Goal: Transaction & Acquisition: Register for event/course

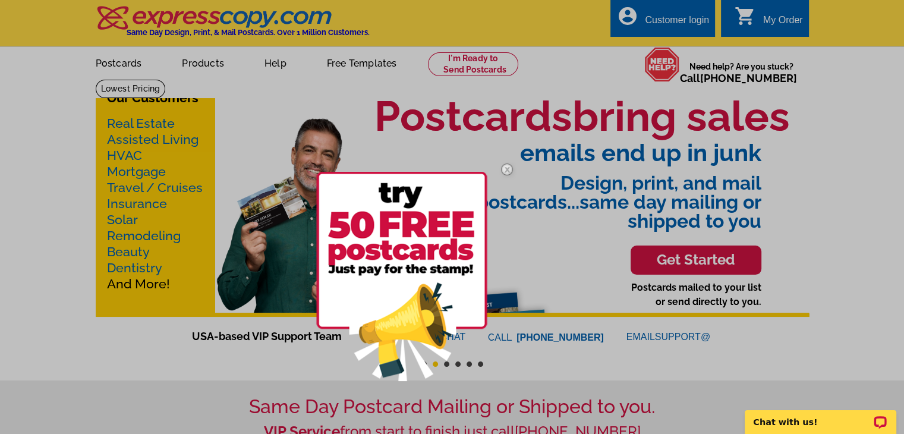
click at [506, 172] on img at bounding box center [507, 169] width 34 height 34
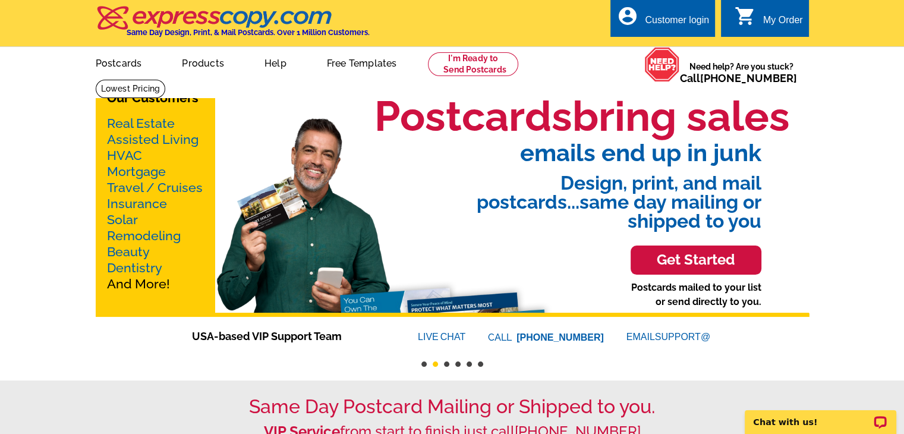
click at [150, 124] on link "Real Estate" at bounding box center [141, 123] width 68 height 15
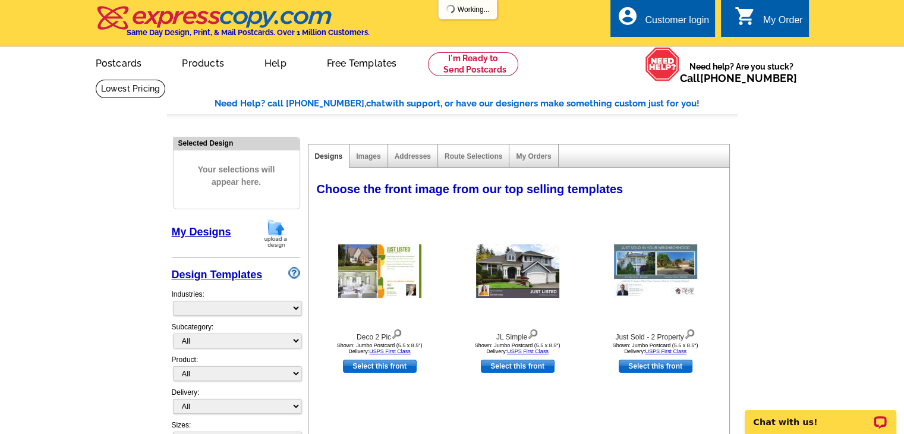
select select "785"
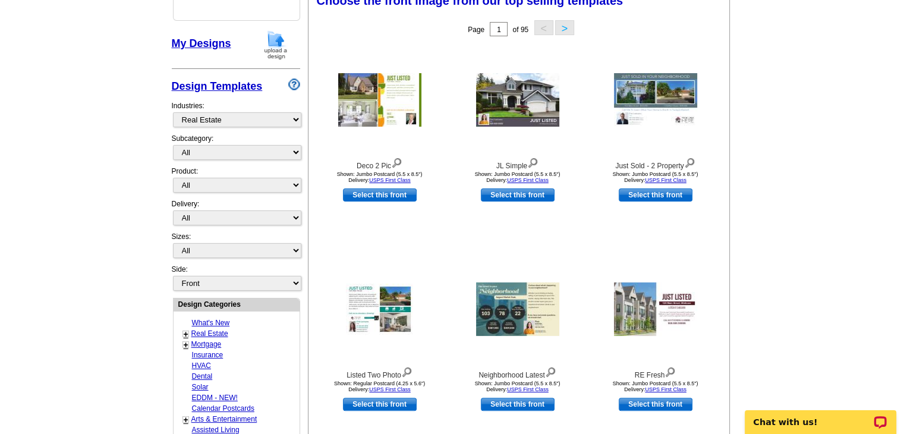
scroll to position [190, 0]
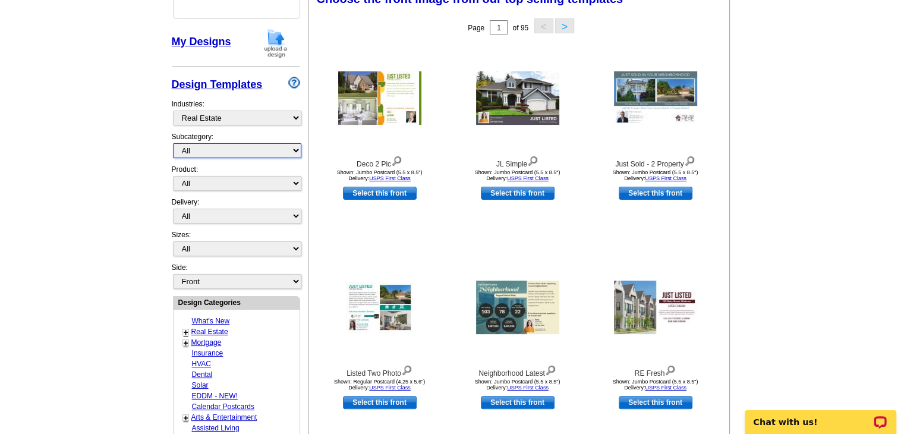
click at [236, 146] on select "All RE/MAX® Referrals Keller Williams® Berkshire Hathaway Home Services Century…" at bounding box center [237, 150] width 128 height 15
select select "788"
click at [173, 143] on select "All RE/MAX® Referrals Keller Williams® Berkshire Hathaway Home Services Century…" at bounding box center [237, 150] width 128 height 15
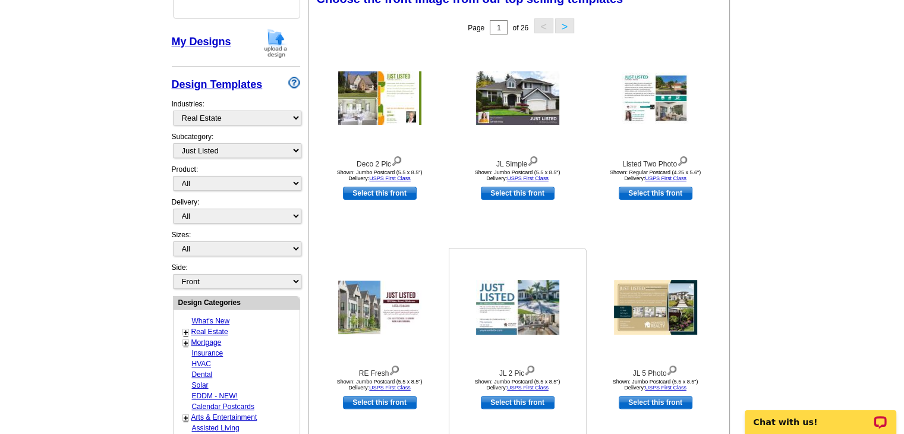
click at [501, 302] on img at bounding box center [517, 307] width 83 height 55
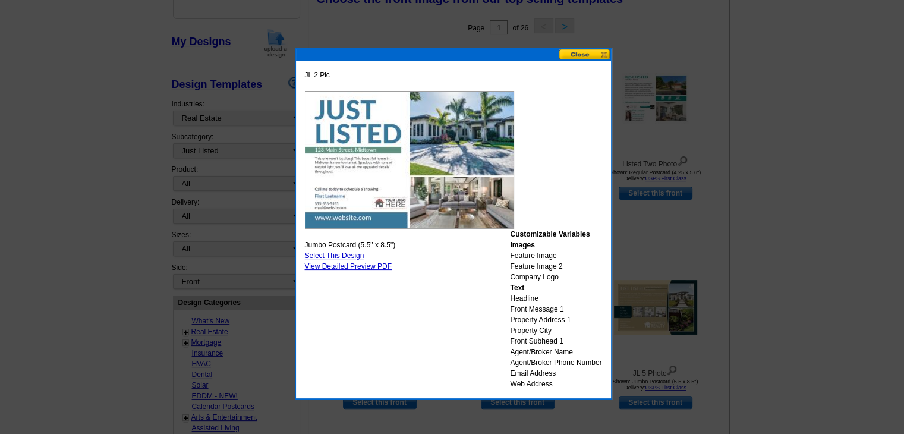
click at [347, 254] on link "Select This Design" at bounding box center [334, 255] width 59 height 8
select select "2"
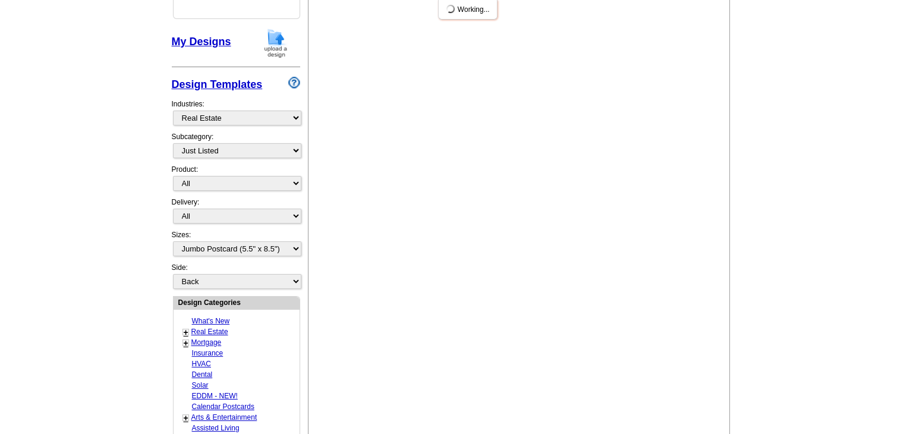
scroll to position [0, 0]
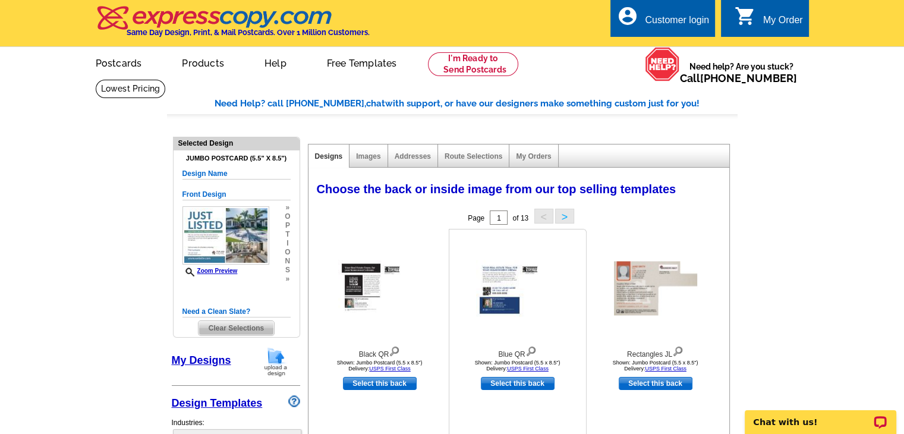
click at [497, 385] on link "Select this back" at bounding box center [518, 383] width 74 height 13
select select "front"
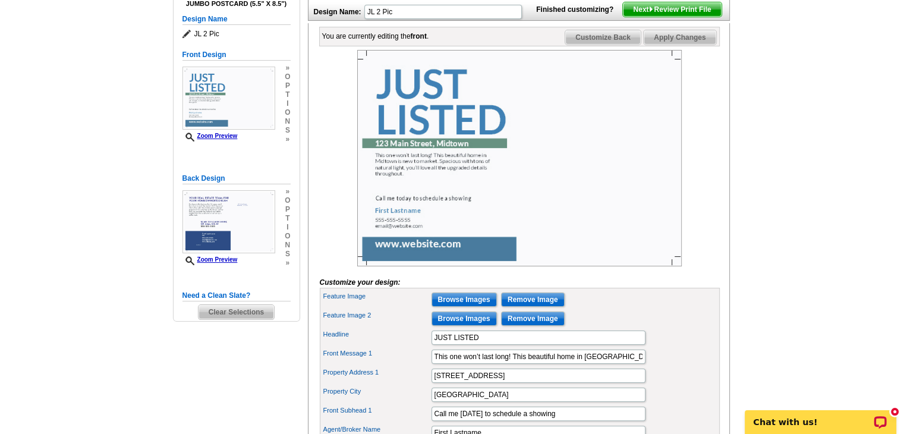
scroll to position [155, 0]
click at [459, 260] on img at bounding box center [519, 157] width 324 height 216
click at [777, 137] on main "Need Help? call 800-260-5887, chat with support, or have our designers make som…" at bounding box center [452, 273] width 904 height 699
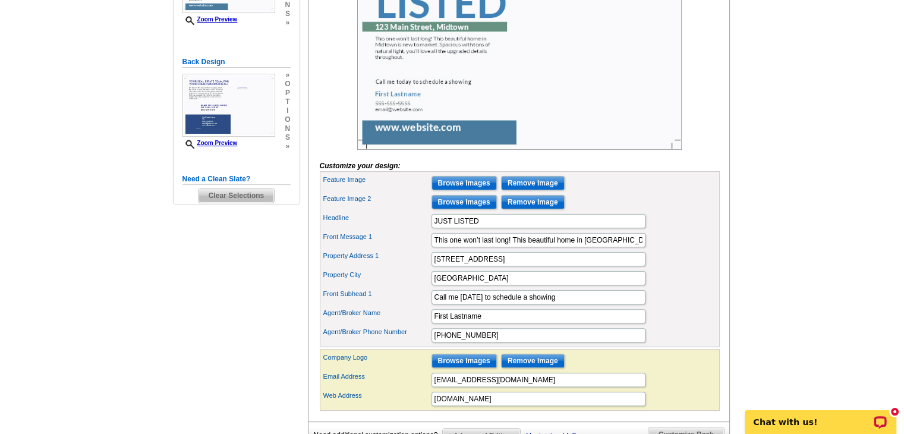
scroll to position [277, 0]
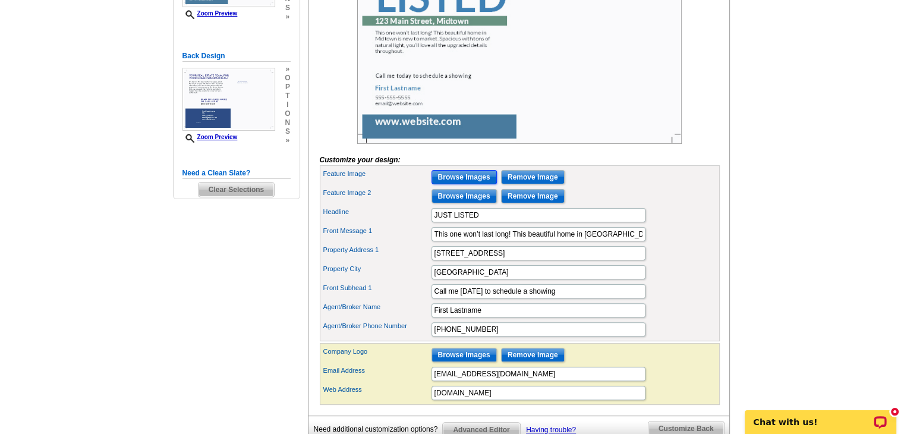
click at [473, 184] on input "Browse Images" at bounding box center [463, 177] width 65 height 14
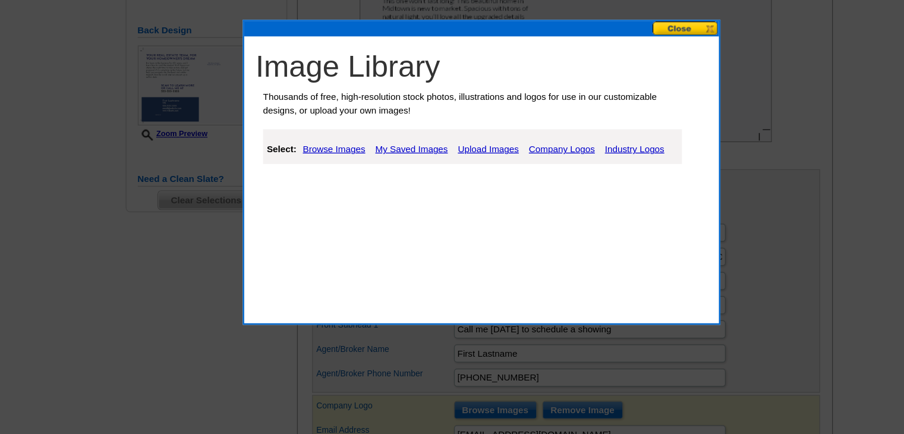
click at [459, 146] on link "Upload Images" at bounding box center [458, 149] width 54 height 14
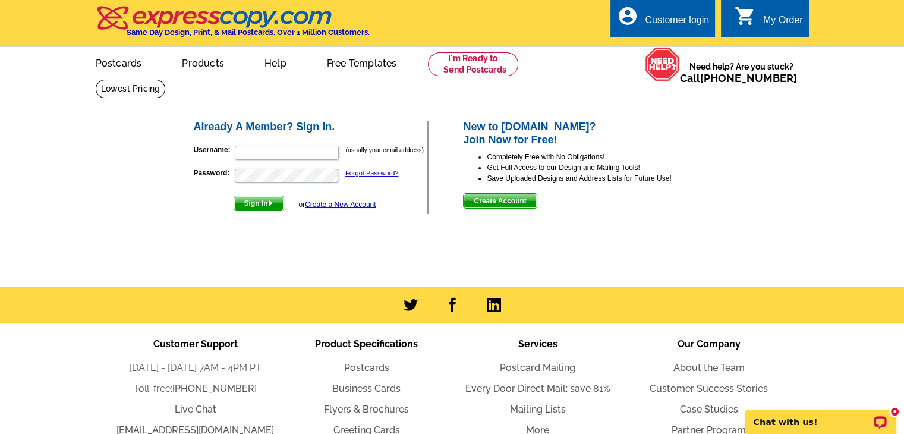
click at [656, 22] on div "Customer login" at bounding box center [677, 23] width 64 height 17
click at [294, 153] on input "Username:" at bounding box center [287, 153] width 104 height 14
type input "[PERSON_NAME][EMAIL_ADDRESS][PERSON_NAME][DOMAIN_NAME]"
click at [234, 195] on button "Sign In" at bounding box center [259, 202] width 51 height 15
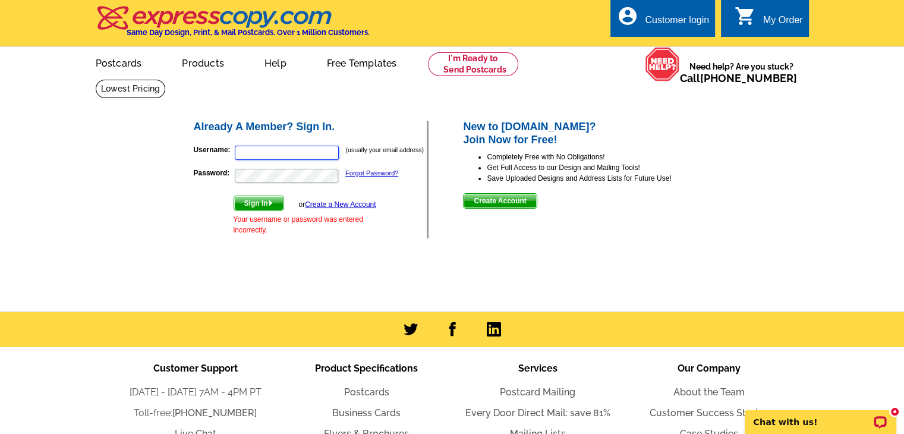
click at [283, 155] on input "Username:" at bounding box center [287, 153] width 104 height 14
type input "danletellsells@gmail.com"
click at [234, 195] on button "Sign In" at bounding box center [259, 202] width 51 height 15
click at [350, 203] on link "Create a New Account" at bounding box center [340, 204] width 71 height 8
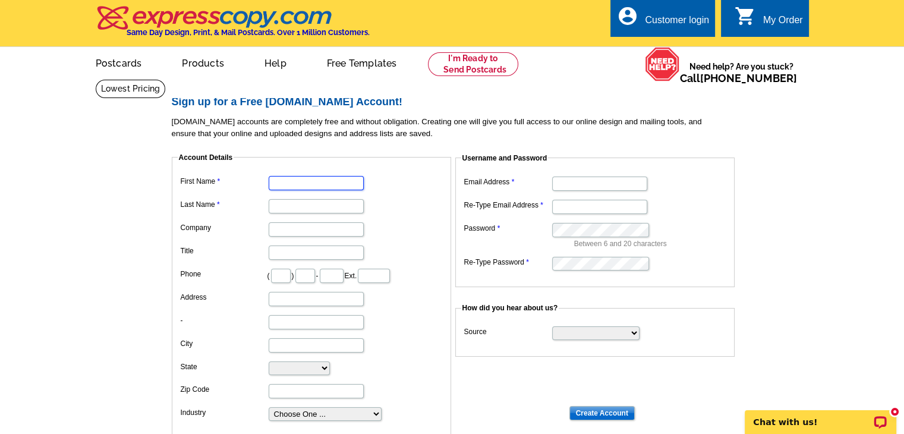
click at [321, 188] on input "First Name" at bounding box center [316, 183] width 95 height 14
type input "[PERSON_NAME]"
type input "207"
type input "590"
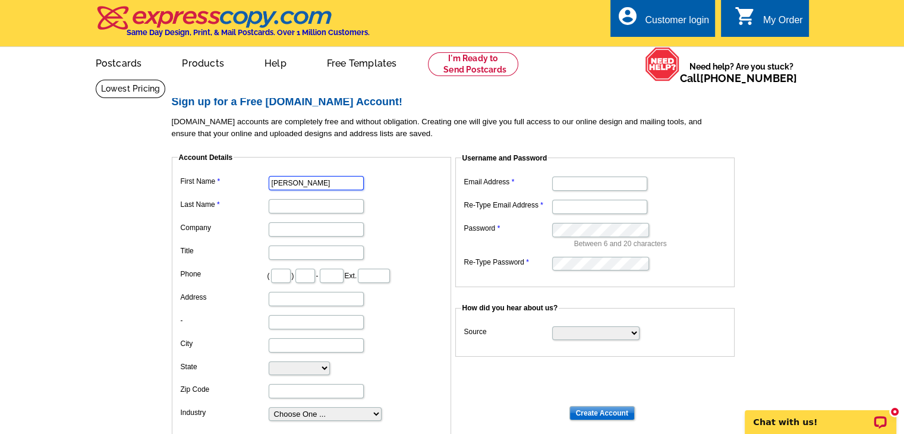
type input "1776"
type input "[STREET_ADDRESS][PERSON_NAME]"
type input "BIDDEFORD"
select select "ME"
type input "04005"
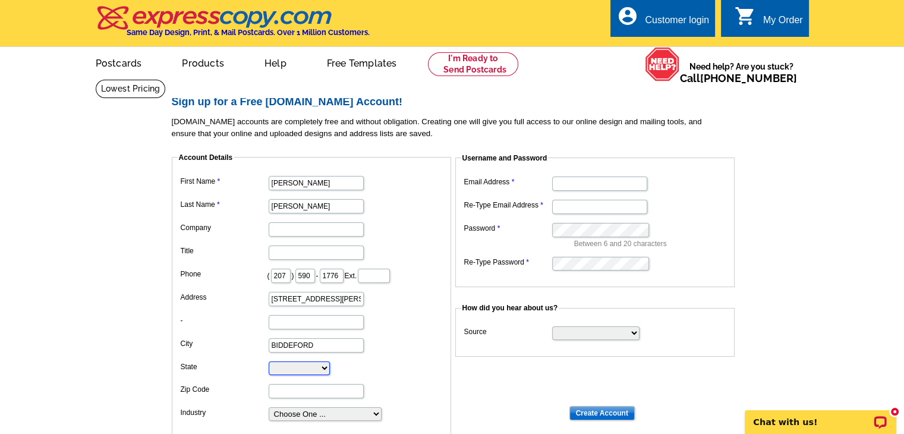
type input "[PERSON_NAME][EMAIL_ADDRESS][PERSON_NAME][DOMAIN_NAME]"
click at [279, 232] on input "Company" at bounding box center [316, 229] width 95 height 14
type input "Coldwell Banker Realty"
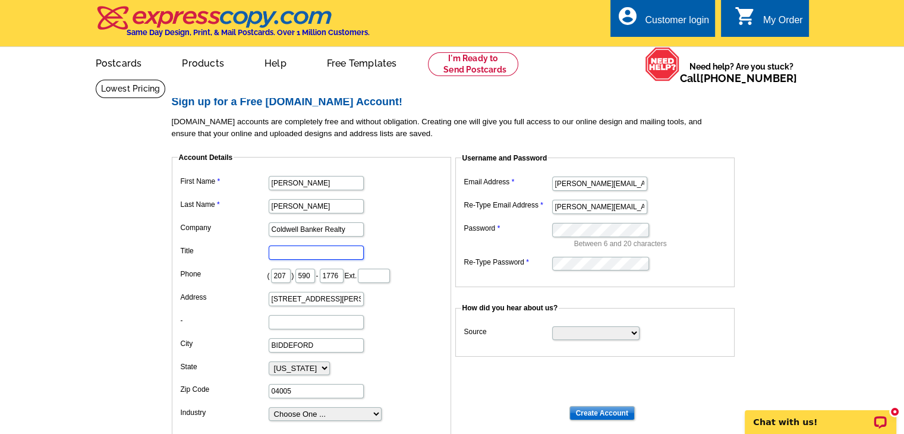
click at [313, 256] on input "Title" at bounding box center [316, 252] width 95 height 14
type input "Broker"
click at [487, 238] on dd "Between 6 and 20 characters" at bounding box center [594, 234] width 267 height 29
click at [526, 229] on dl "Email Address [PERSON_NAME][EMAIL_ADDRESS][PERSON_NAME][DOMAIN_NAME] Re-Type Em…" at bounding box center [594, 222] width 267 height 98
click at [633, 338] on select "Search Engine Television Ad Direct Mail Postcard Email Referred by a friend Oth…" at bounding box center [595, 333] width 87 height 14
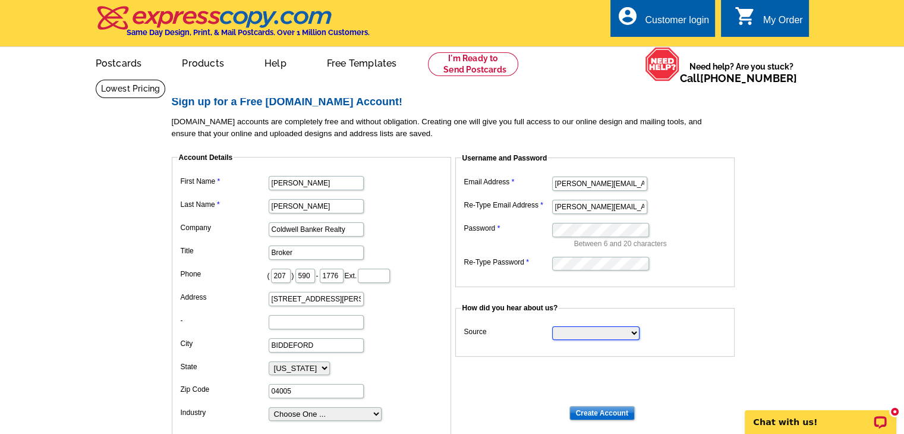
select select "referral"
click at [552, 326] on select "Search Engine Television Ad Direct Mail Postcard Email Referred by a friend Oth…" at bounding box center [595, 333] width 87 height 14
click at [625, 355] on input "Referrers Email" at bounding box center [599, 356] width 95 height 14
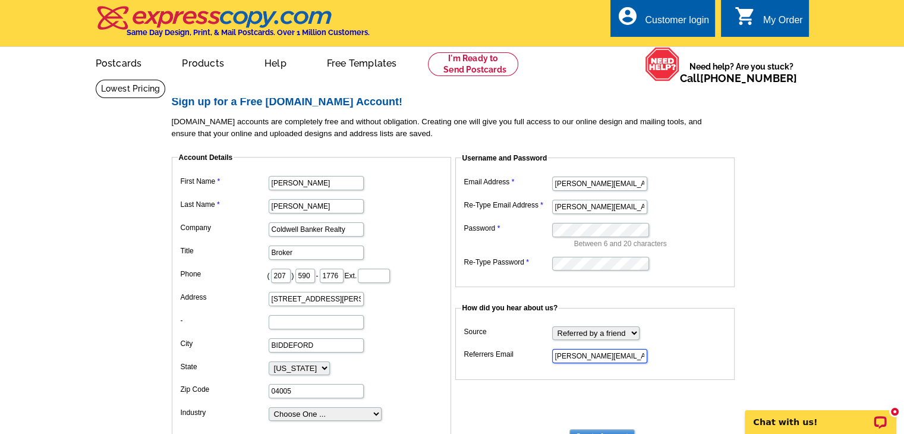
scroll to position [0, 1]
type input "[PERSON_NAME][EMAIL_ADDRESS][PERSON_NAME][DOMAIN_NAME]"
click at [448, 381] on fieldset "Account Details First Name [PERSON_NAME] Last Name [PERSON_NAME] Company Coldwe…" at bounding box center [311, 294] width 279 height 285
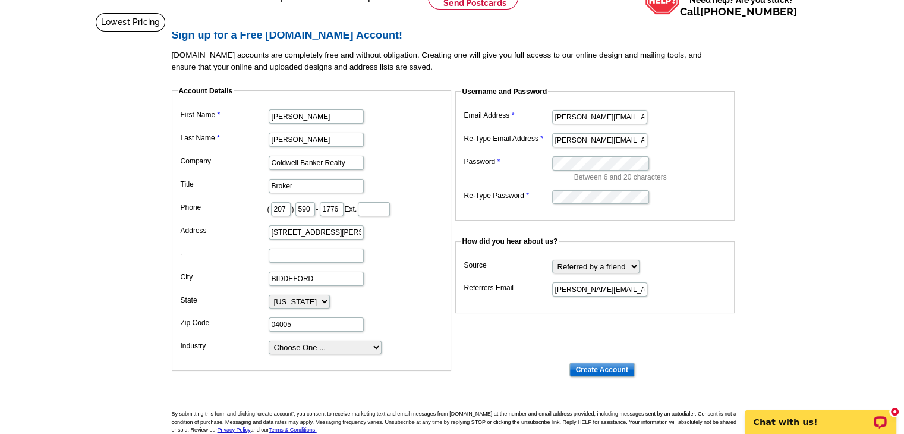
scroll to position [95, 0]
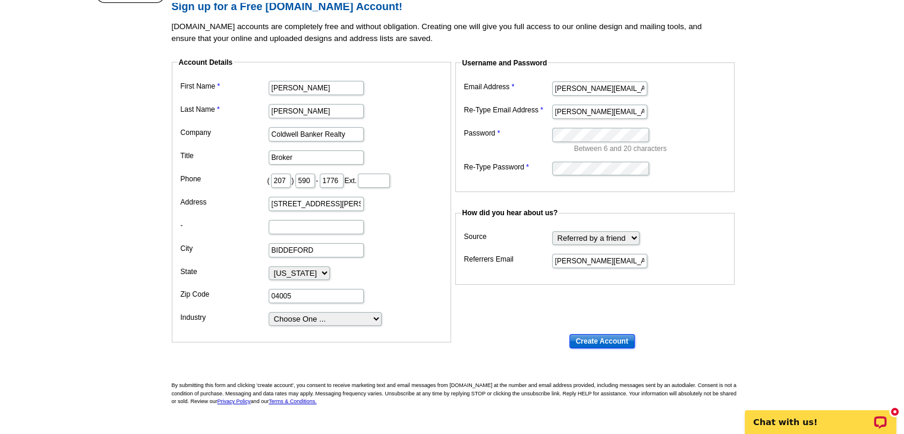
click at [590, 340] on input "Create Account" at bounding box center [601, 341] width 65 height 14
